Goal: Transaction & Acquisition: Purchase product/service

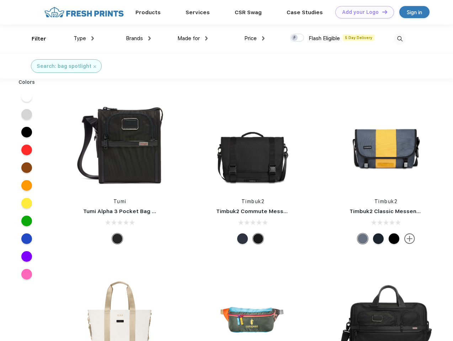
scroll to position [0, 0]
click at [362, 12] on link "Add your Logo Design Tool" at bounding box center [364, 12] width 59 height 12
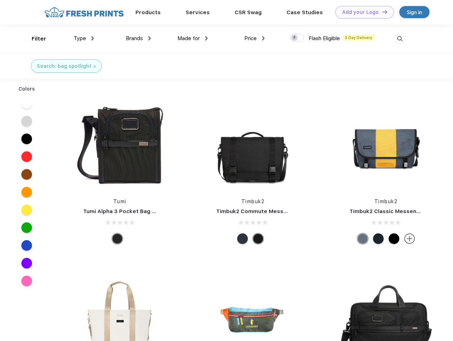
click at [0, 0] on div "Design Tool" at bounding box center [0, 0] width 0 height 0
click at [382, 12] on link "Add your Logo Design Tool" at bounding box center [364, 12] width 59 height 12
click at [34, 39] on div "Filter" at bounding box center [39, 39] width 15 height 8
click at [84, 38] on span "Type" at bounding box center [80, 38] width 12 height 6
click at [138, 38] on span "Brands" at bounding box center [134, 38] width 17 height 6
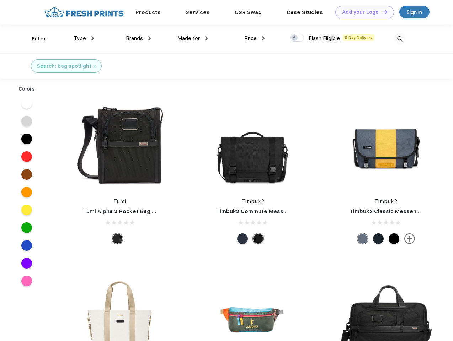
click at [193, 38] on span "Made for" at bounding box center [188, 38] width 22 height 6
click at [255, 38] on span "Price" at bounding box center [250, 38] width 12 height 6
click at [297, 38] on div at bounding box center [297, 38] width 14 height 8
click at [295, 38] on input "checkbox" at bounding box center [292, 35] width 5 height 5
click at [400, 39] on img at bounding box center [400, 39] width 12 height 12
